Goal: Task Accomplishment & Management: Manage account settings

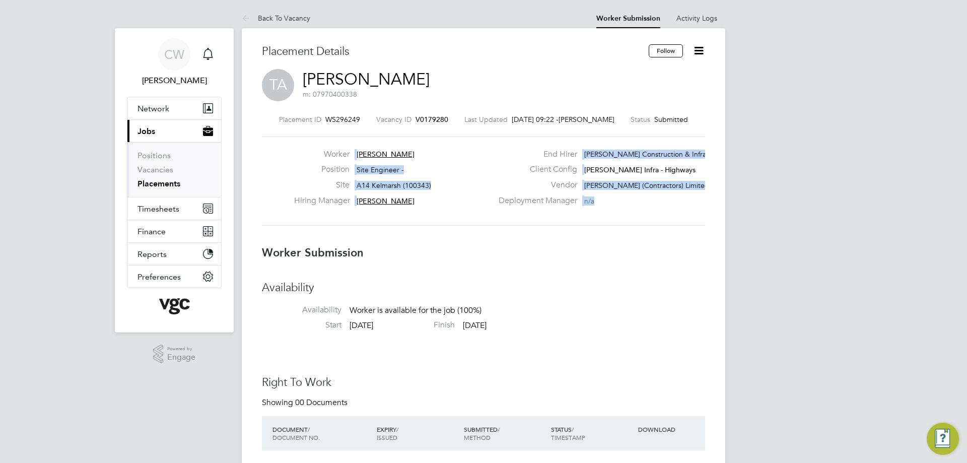
click at [157, 184] on link "Placements" at bounding box center [158, 184] width 43 height 10
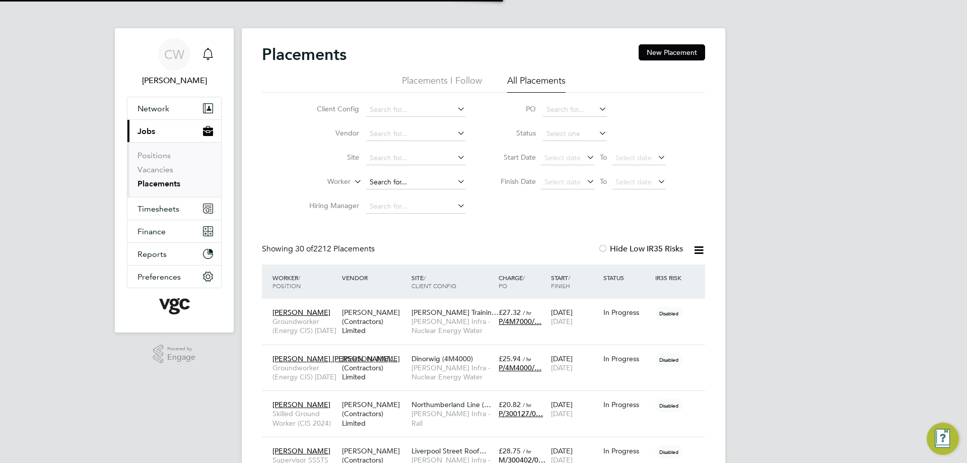
scroll to position [5, 5]
click at [385, 178] on input at bounding box center [415, 182] width 99 height 14
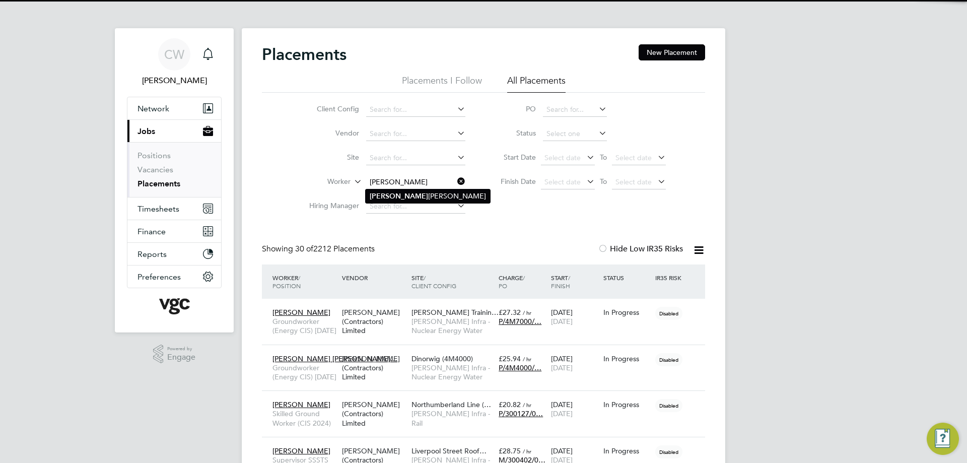
click at [388, 199] on b "Donna" at bounding box center [399, 196] width 58 height 9
type input "[PERSON_NAME]"
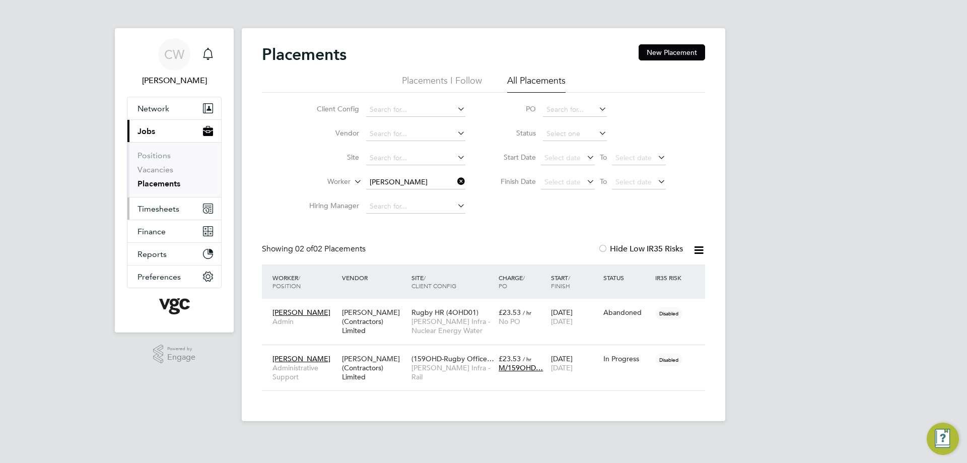
click at [155, 211] on span "Timesheets" at bounding box center [158, 209] width 42 height 10
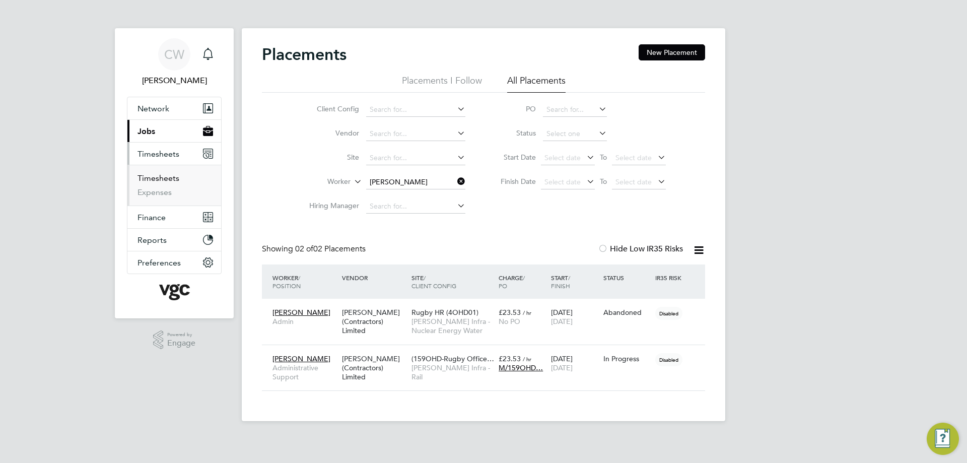
click at [154, 177] on link "Timesheets" at bounding box center [158, 178] width 42 height 10
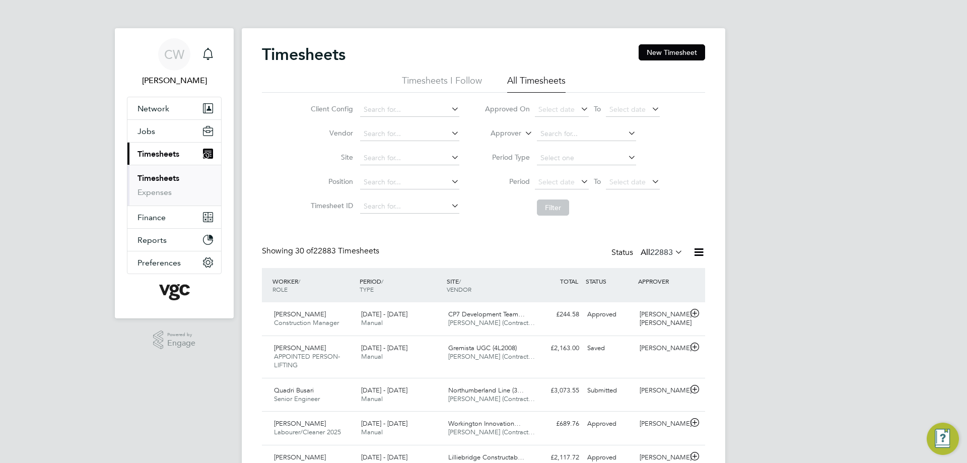
click at [519, 133] on label "Approver" at bounding box center [498, 133] width 45 height 10
click at [517, 141] on li "Worker" at bounding box center [496, 144] width 50 height 13
click at [565, 134] on input at bounding box center [586, 134] width 99 height 14
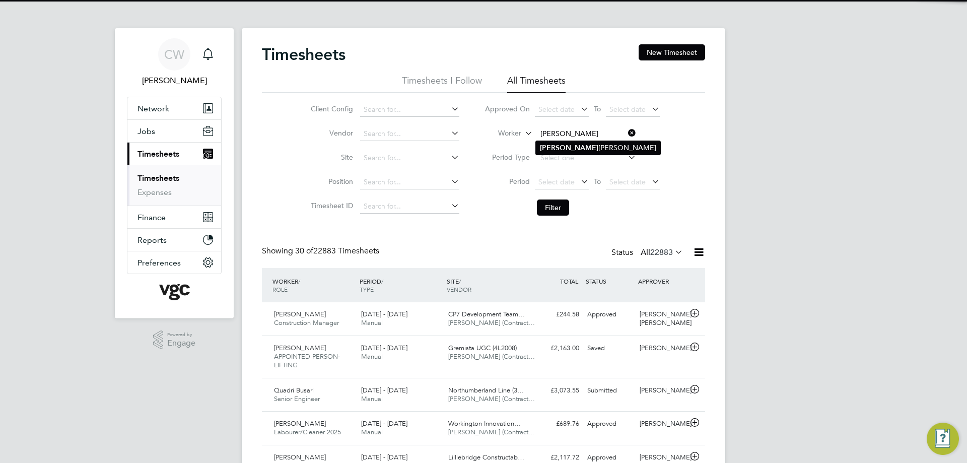
click at [552, 145] on b "Donna" at bounding box center [569, 148] width 58 height 9
type input "[PERSON_NAME]"
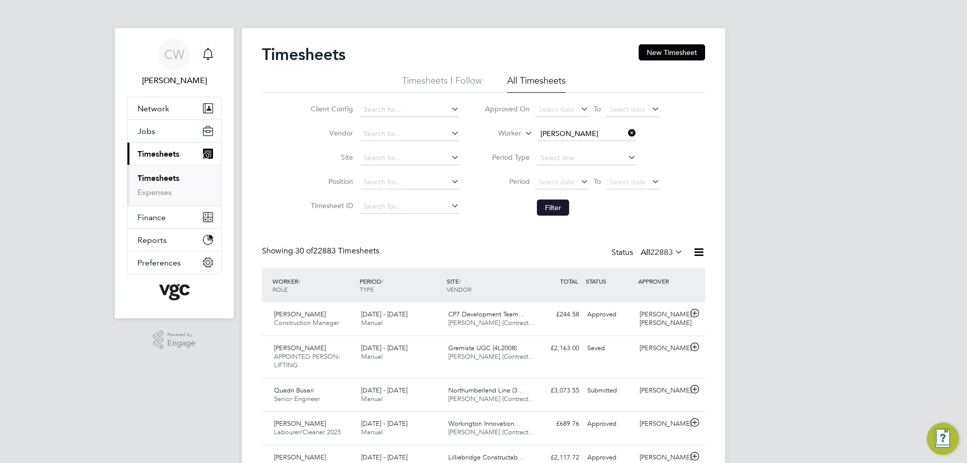
click at [550, 210] on button "Filter" at bounding box center [553, 207] width 32 height 16
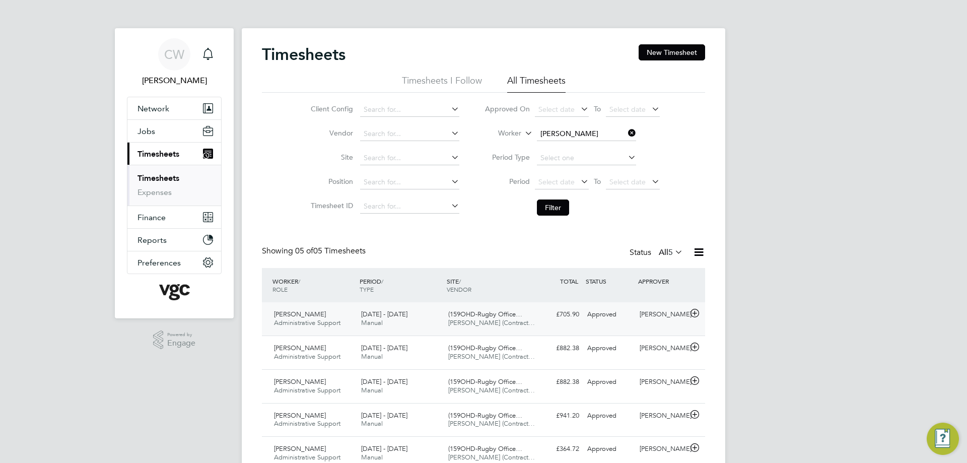
click at [693, 313] on icon at bounding box center [694, 313] width 13 height 8
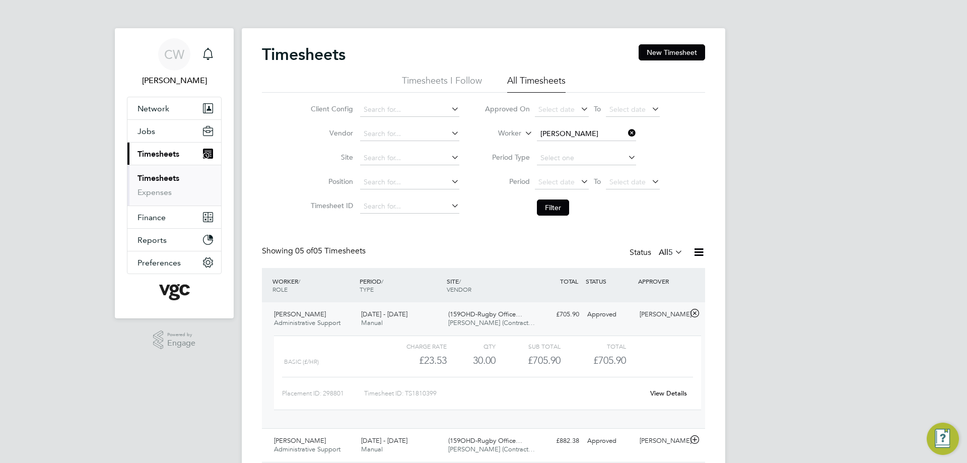
drag, startPoint x: 670, startPoint y: 391, endPoint x: 619, endPoint y: 388, distance: 51.4
click at [595, 389] on div "Timesheet ID: TS1810399" at bounding box center [503, 393] width 279 height 16
click at [671, 395] on link "View Details" at bounding box center [668, 393] width 37 height 9
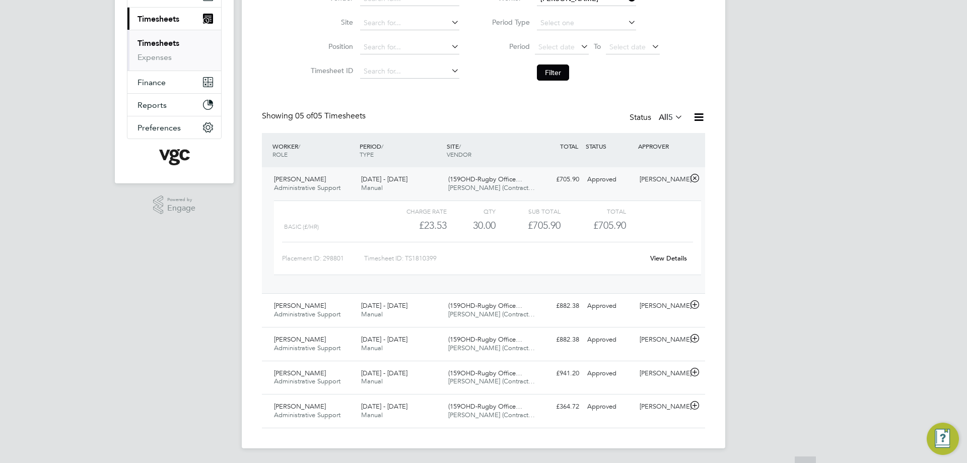
scroll to position [136, 0]
click at [670, 256] on link "View Details" at bounding box center [668, 256] width 37 height 9
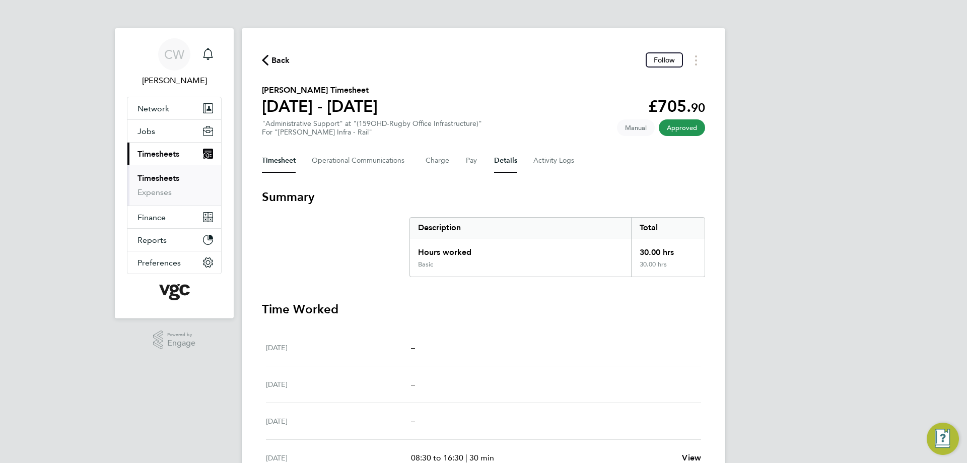
click at [502, 161] on button "Details" at bounding box center [505, 161] width 23 height 24
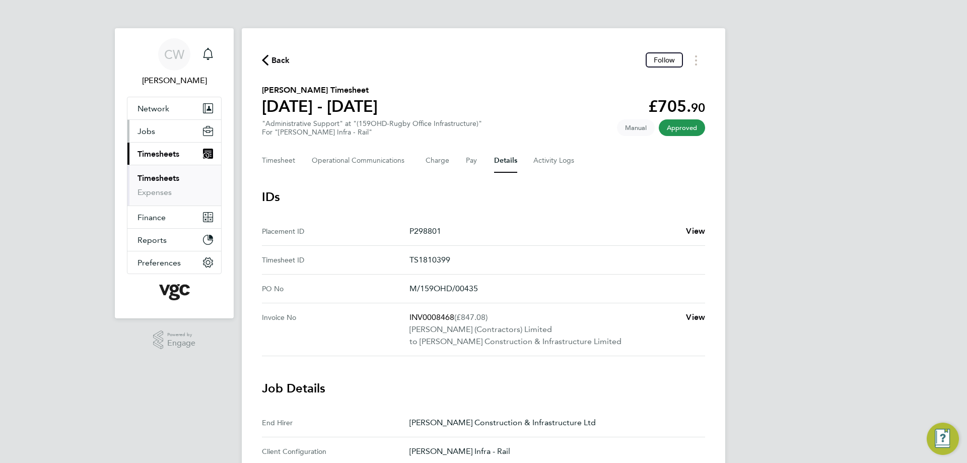
click at [155, 131] on button "Jobs" at bounding box center [174, 131] width 94 height 22
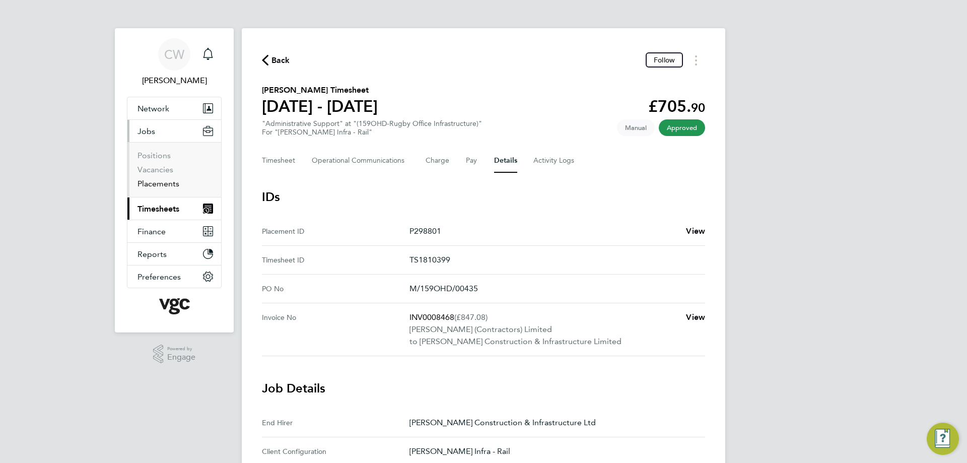
click at [165, 185] on link "Placements" at bounding box center [158, 184] width 42 height 10
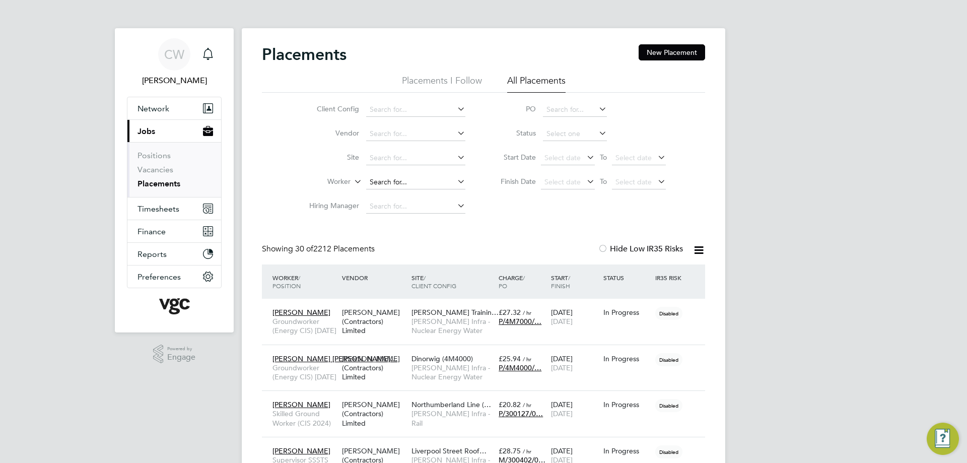
click at [385, 183] on input at bounding box center [415, 182] width 99 height 14
click at [402, 195] on li "Donna C larke" at bounding box center [431, 196] width 131 height 14
type input "[PERSON_NAME]"
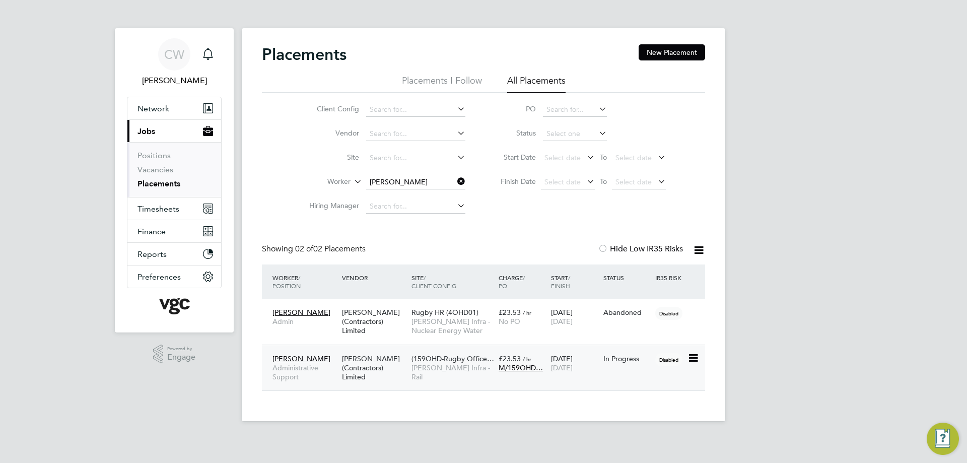
click at [356, 369] on div "[PERSON_NAME] (Contractors) Limited" at bounding box center [373, 368] width 69 height 38
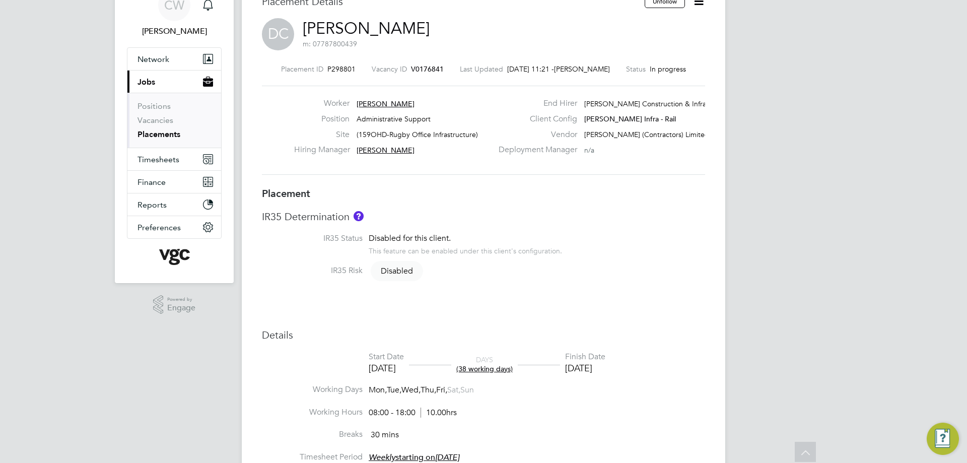
scroll to position [17, 0]
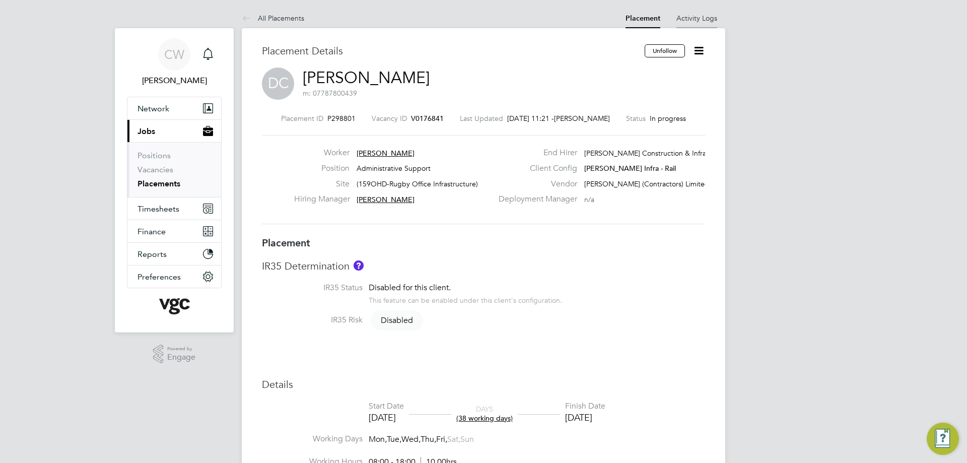
click at [698, 14] on link "Activity Logs" at bounding box center [696, 18] width 41 height 9
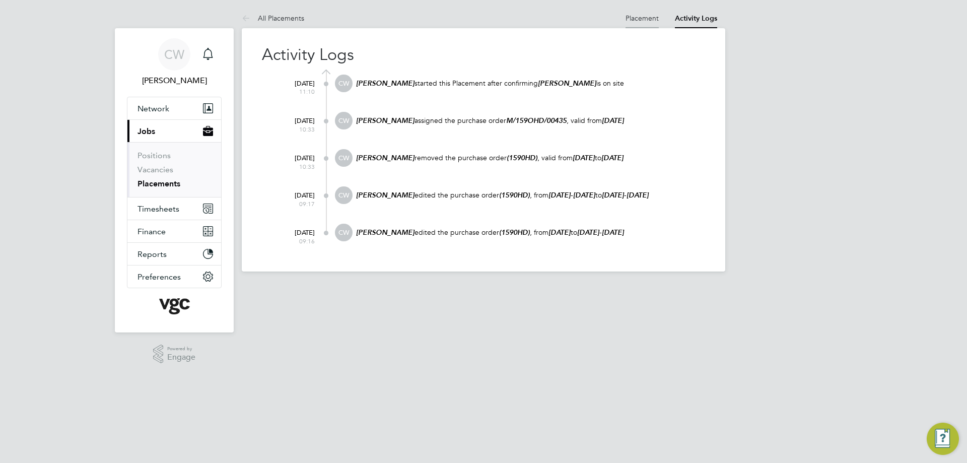
click at [644, 20] on link "Placement" at bounding box center [641, 18] width 33 height 9
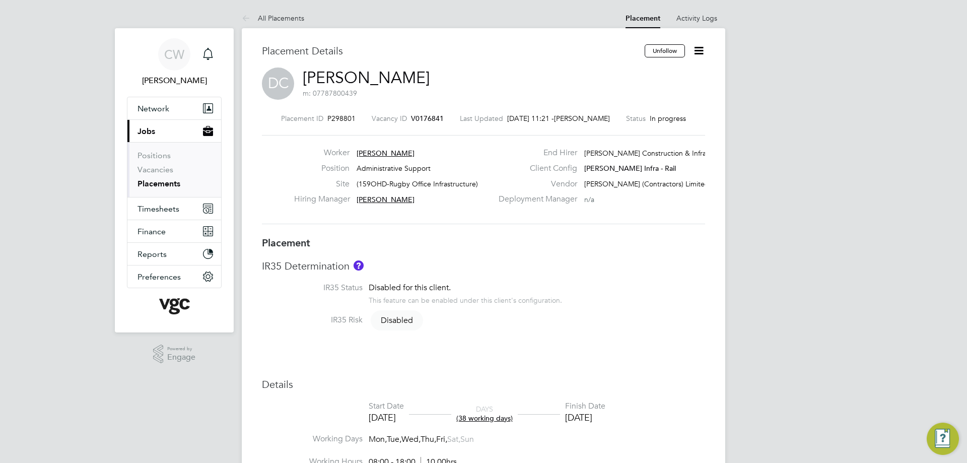
click at [360, 81] on link "[PERSON_NAME]" at bounding box center [366, 78] width 127 height 20
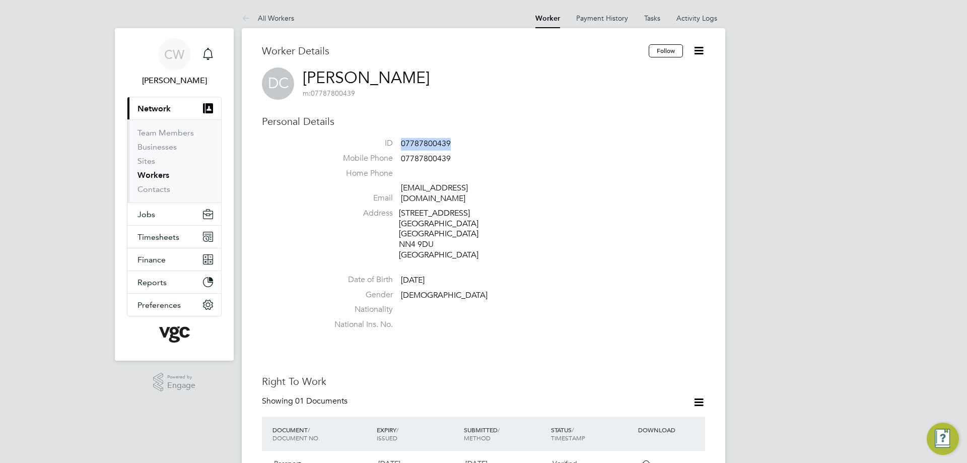
drag, startPoint x: 403, startPoint y: 143, endPoint x: 471, endPoint y: 141, distance: 68.0
click at [471, 141] on li "ID 07787800439" at bounding box center [513, 145] width 383 height 15
click at [466, 140] on li "ID 07787800439" at bounding box center [513, 145] width 383 height 15
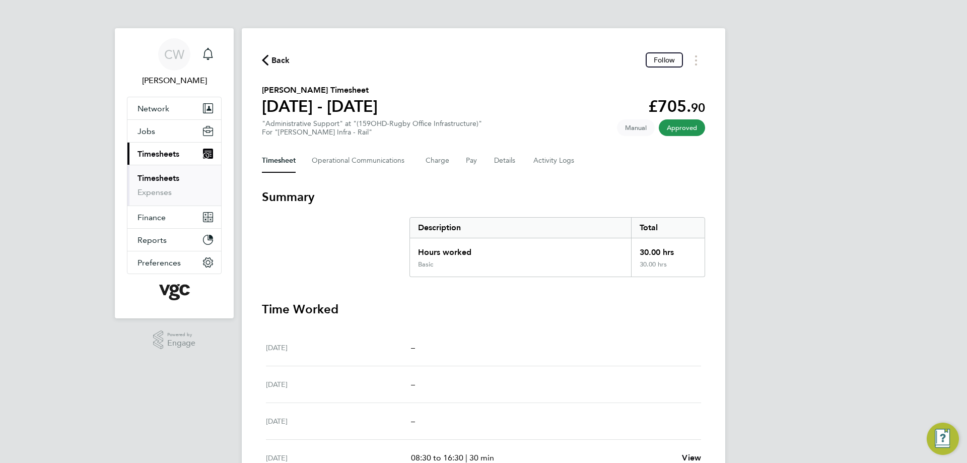
click at [522, 158] on div "Timesheet Operational Communications Charge Pay Details Activity Logs" at bounding box center [483, 161] width 443 height 24
click at [511, 160] on button "Details" at bounding box center [505, 161] width 23 height 24
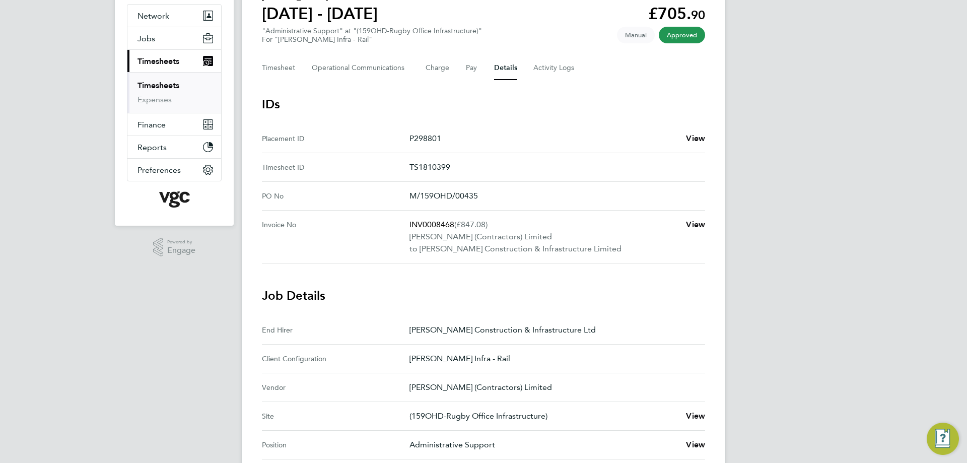
scroll to position [11, 0]
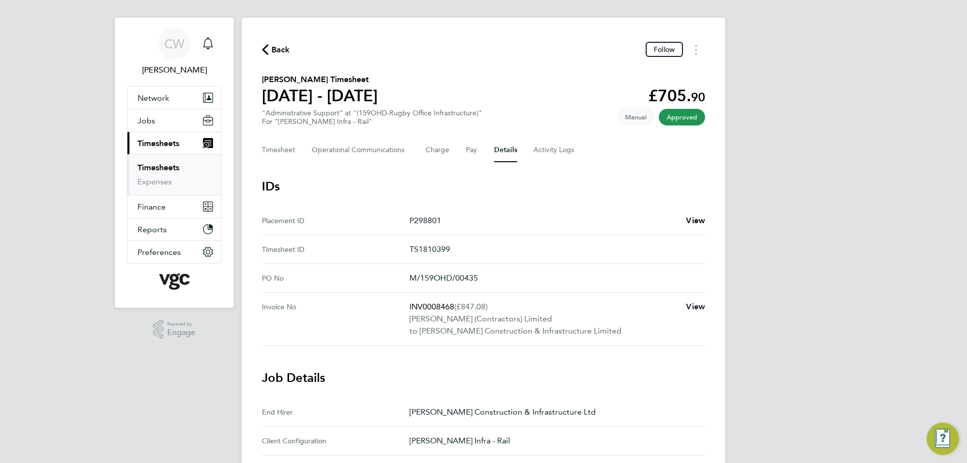
click at [688, 305] on span "View" at bounding box center [695, 307] width 19 height 10
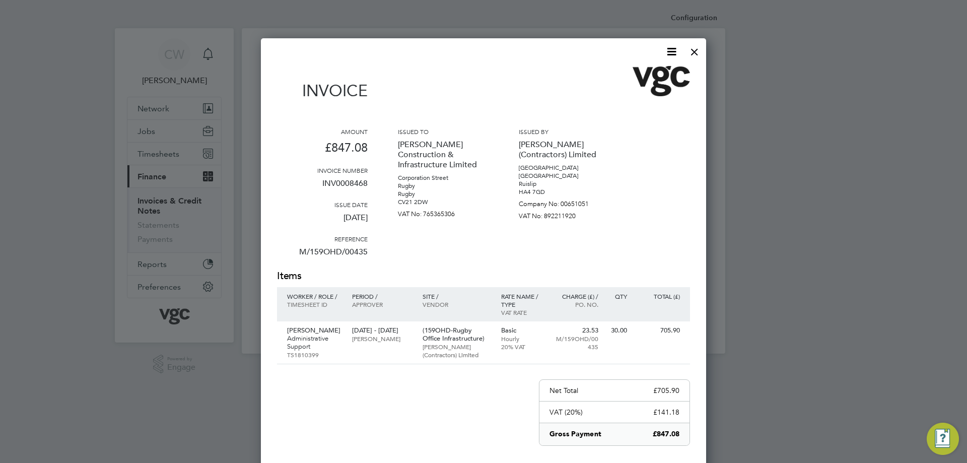
click at [695, 48] on div at bounding box center [694, 49] width 18 height 18
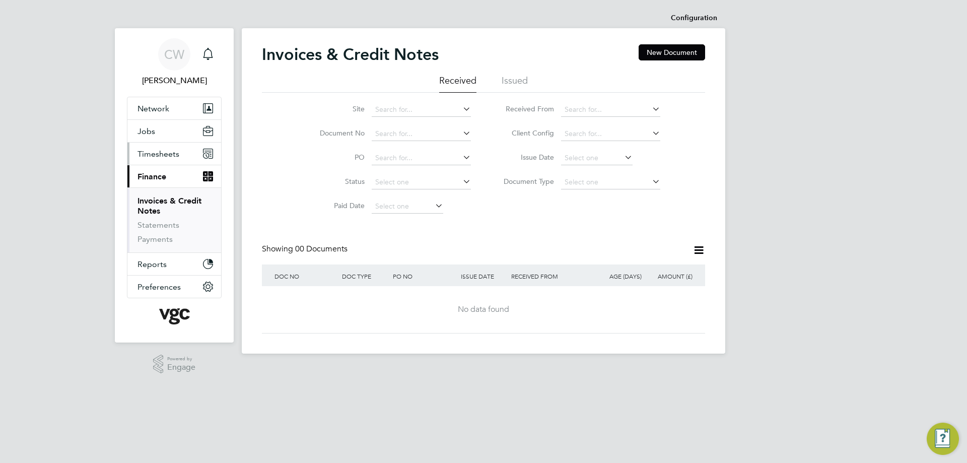
click at [164, 154] on span "Timesheets" at bounding box center [158, 154] width 42 height 10
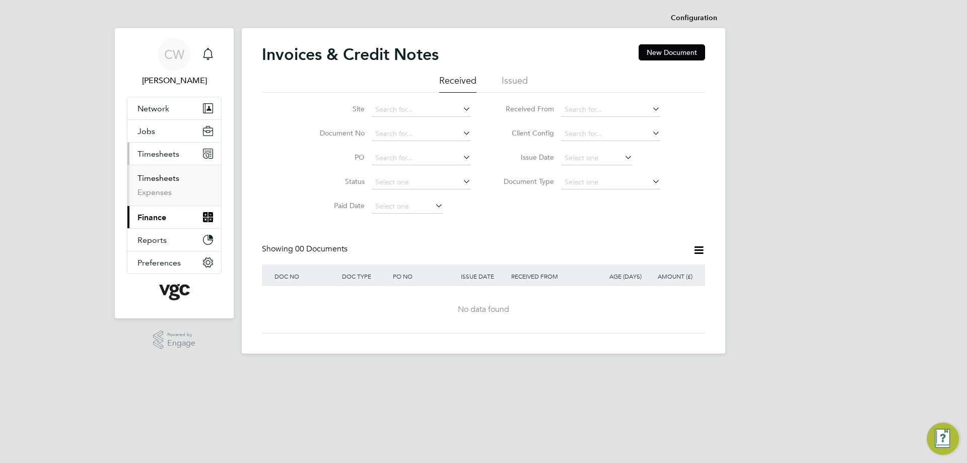
click at [161, 180] on link "Timesheets" at bounding box center [158, 178] width 42 height 10
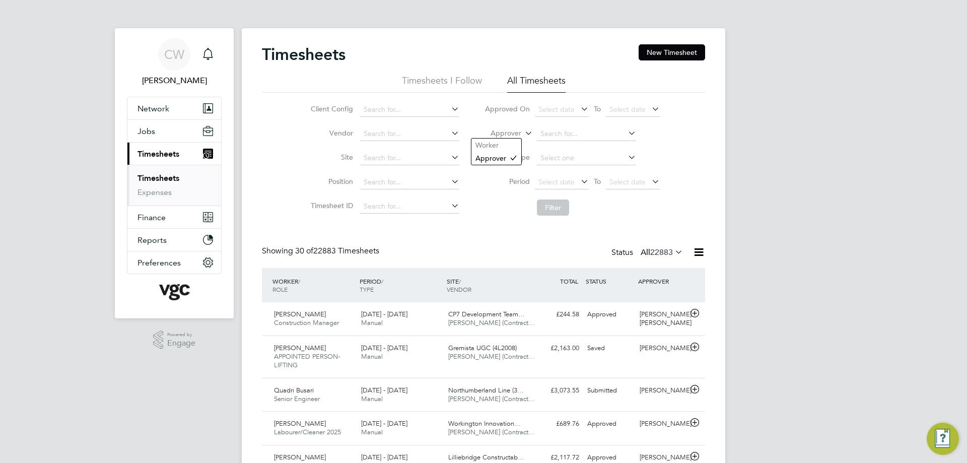
click at [518, 133] on label "Approver" at bounding box center [498, 133] width 45 height 10
click at [502, 148] on li "Worker" at bounding box center [496, 144] width 50 height 13
click at [554, 137] on input at bounding box center [586, 134] width 99 height 14
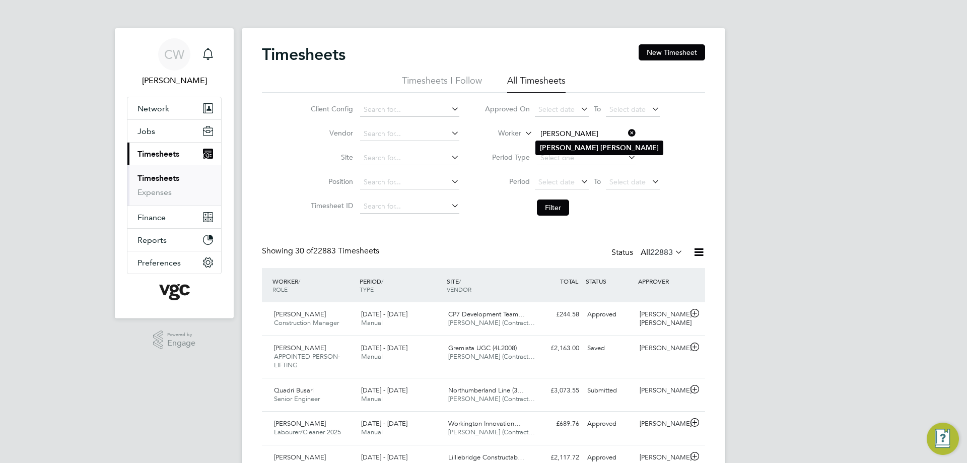
click at [600, 151] on b "Clarke" at bounding box center [629, 148] width 58 height 9
type input "[PERSON_NAME]"
click at [548, 208] on button "Filter" at bounding box center [553, 207] width 32 height 16
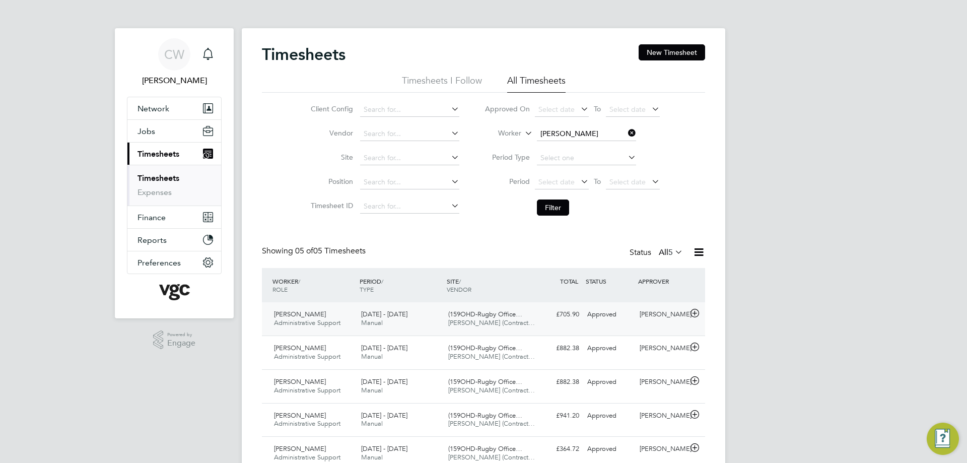
click at [681, 313] on div "[PERSON_NAME]" at bounding box center [661, 314] width 52 height 17
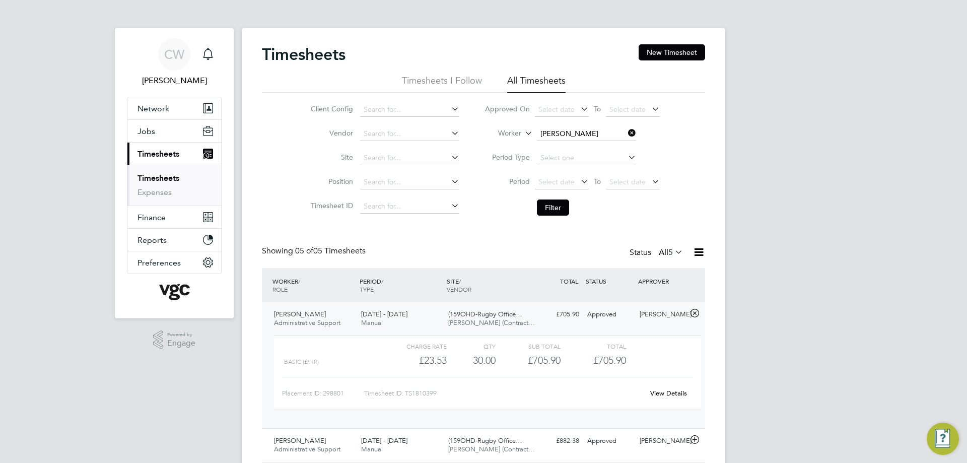
click at [661, 395] on link "View Details" at bounding box center [668, 393] width 37 height 9
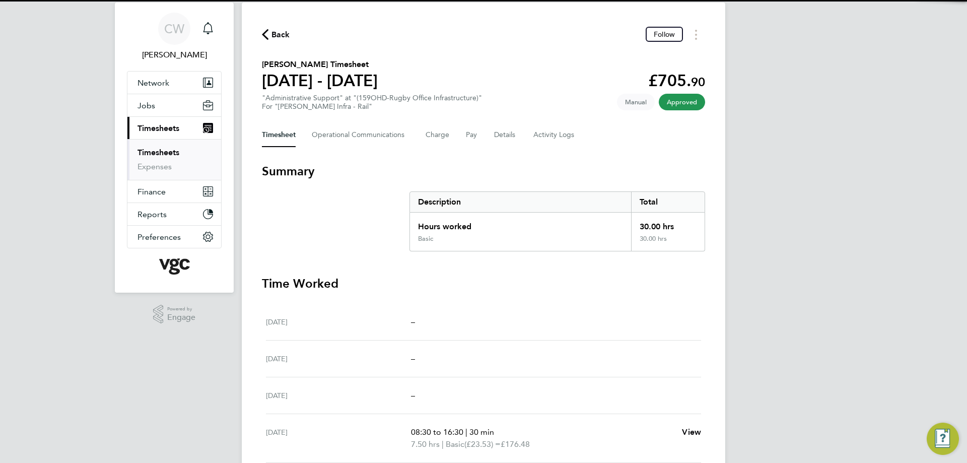
scroll to position [50, 0]
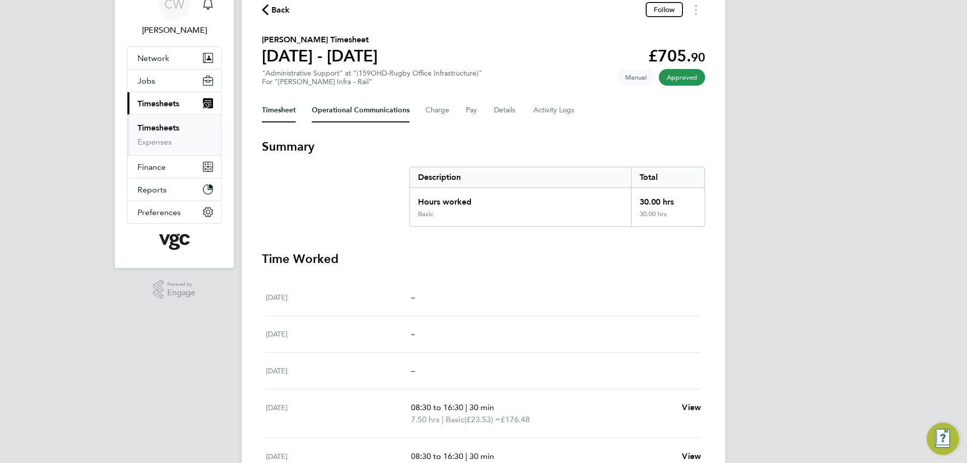
click at [345, 104] on Communications-tab "Operational Communications" at bounding box center [361, 110] width 98 height 24
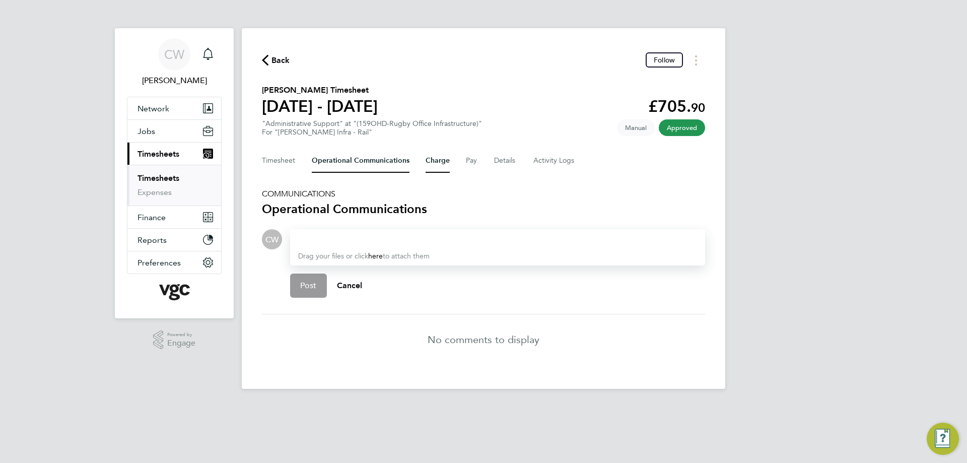
click at [436, 157] on button "Charge" at bounding box center [437, 161] width 24 height 24
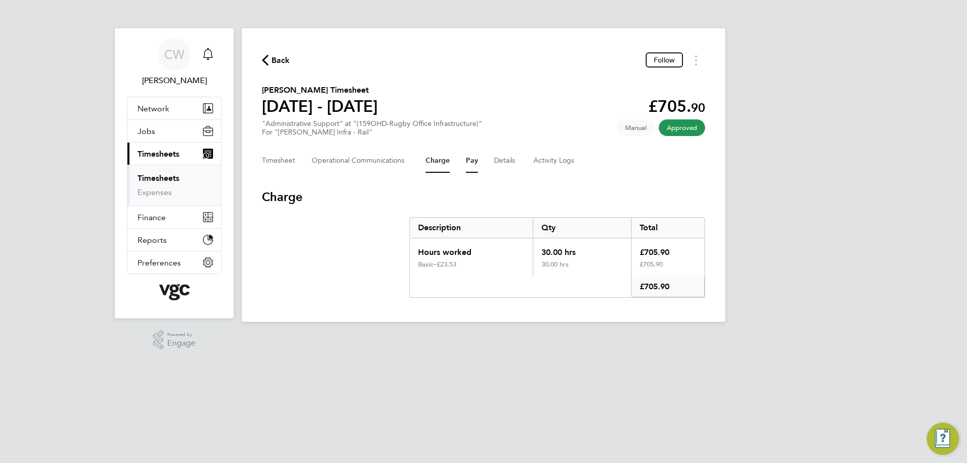
click at [476, 163] on button "Pay" at bounding box center [472, 161] width 12 height 24
click at [499, 162] on button "Details" at bounding box center [505, 161] width 23 height 24
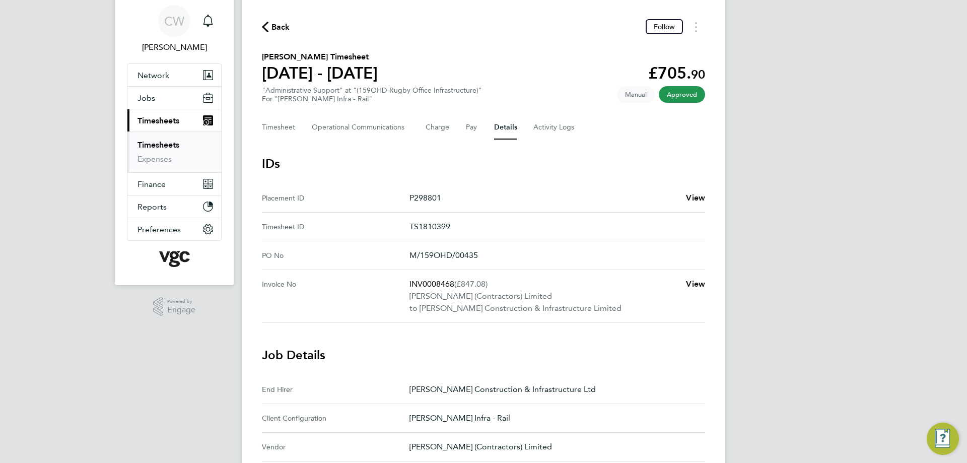
scroll to position [50, 0]
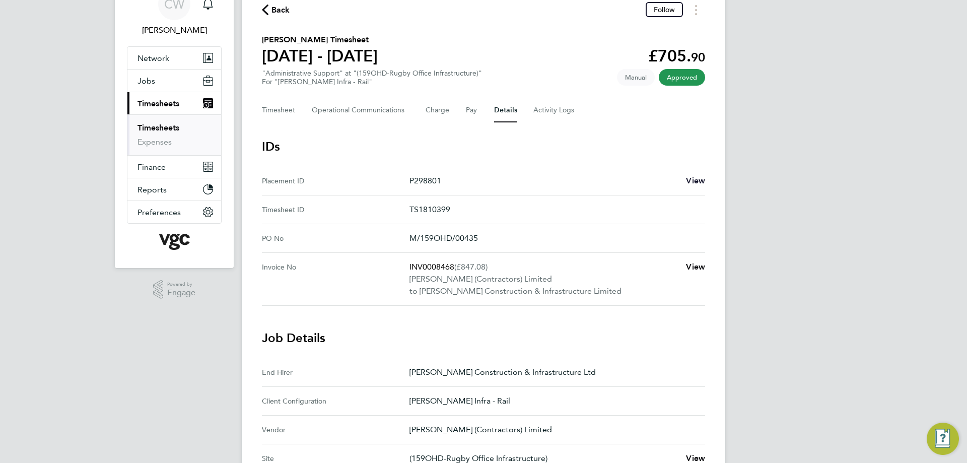
click at [696, 182] on span "View" at bounding box center [695, 181] width 19 height 10
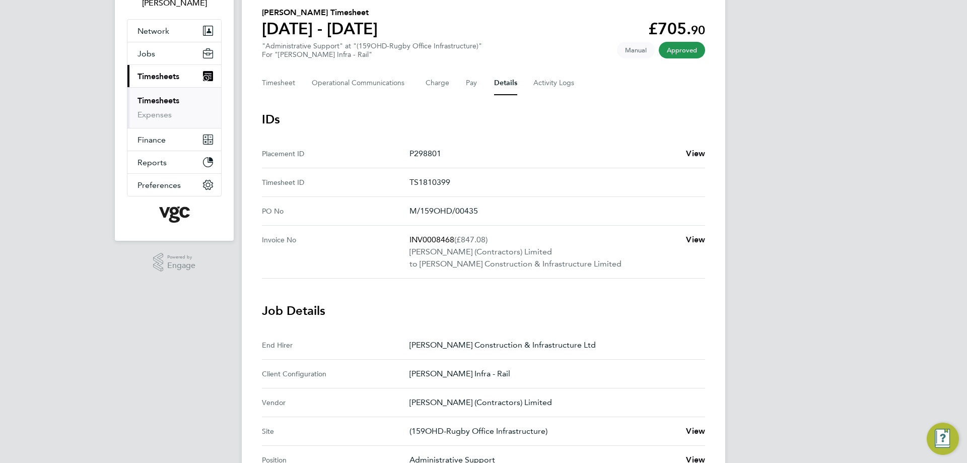
scroll to position [101, 0]
